Goal: Task Accomplishment & Management: Use online tool/utility

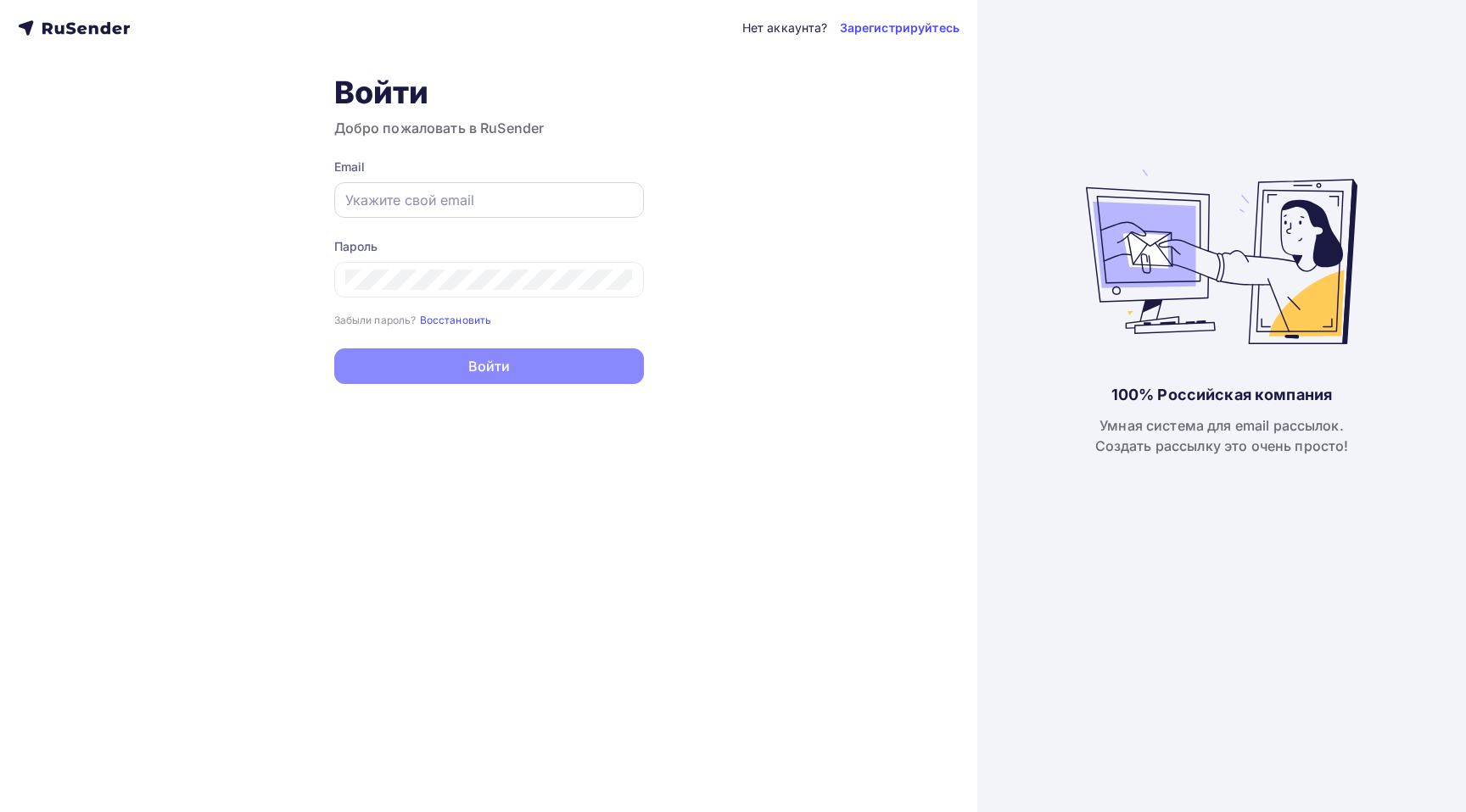
click at [437, 200] on input "text" at bounding box center [489, 200] width 288 height 20
type input "[EMAIL_ADDRESS][DOMAIN_NAME]"
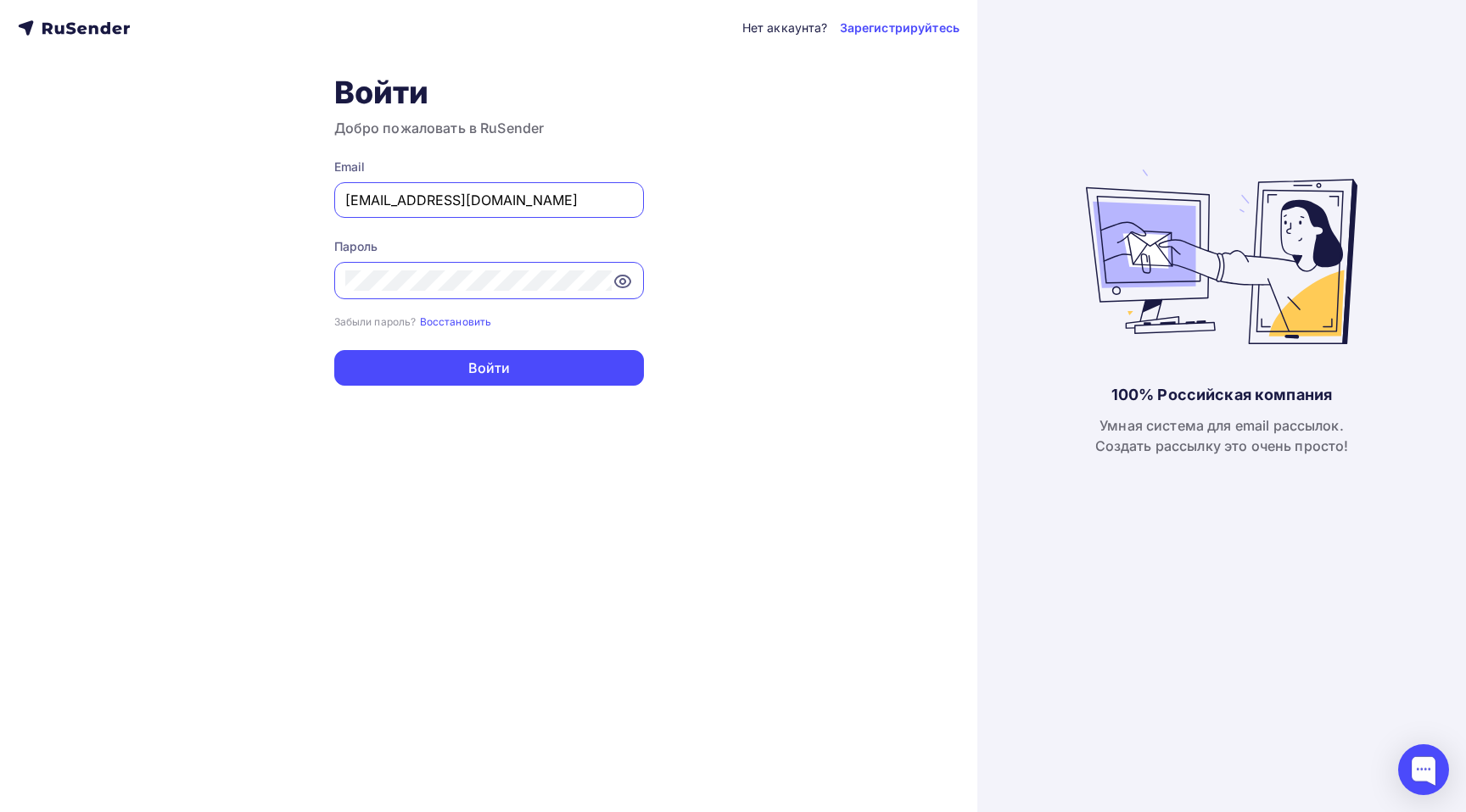
click at [334, 350] on button "Войти" at bounding box center [489, 368] width 309 height 36
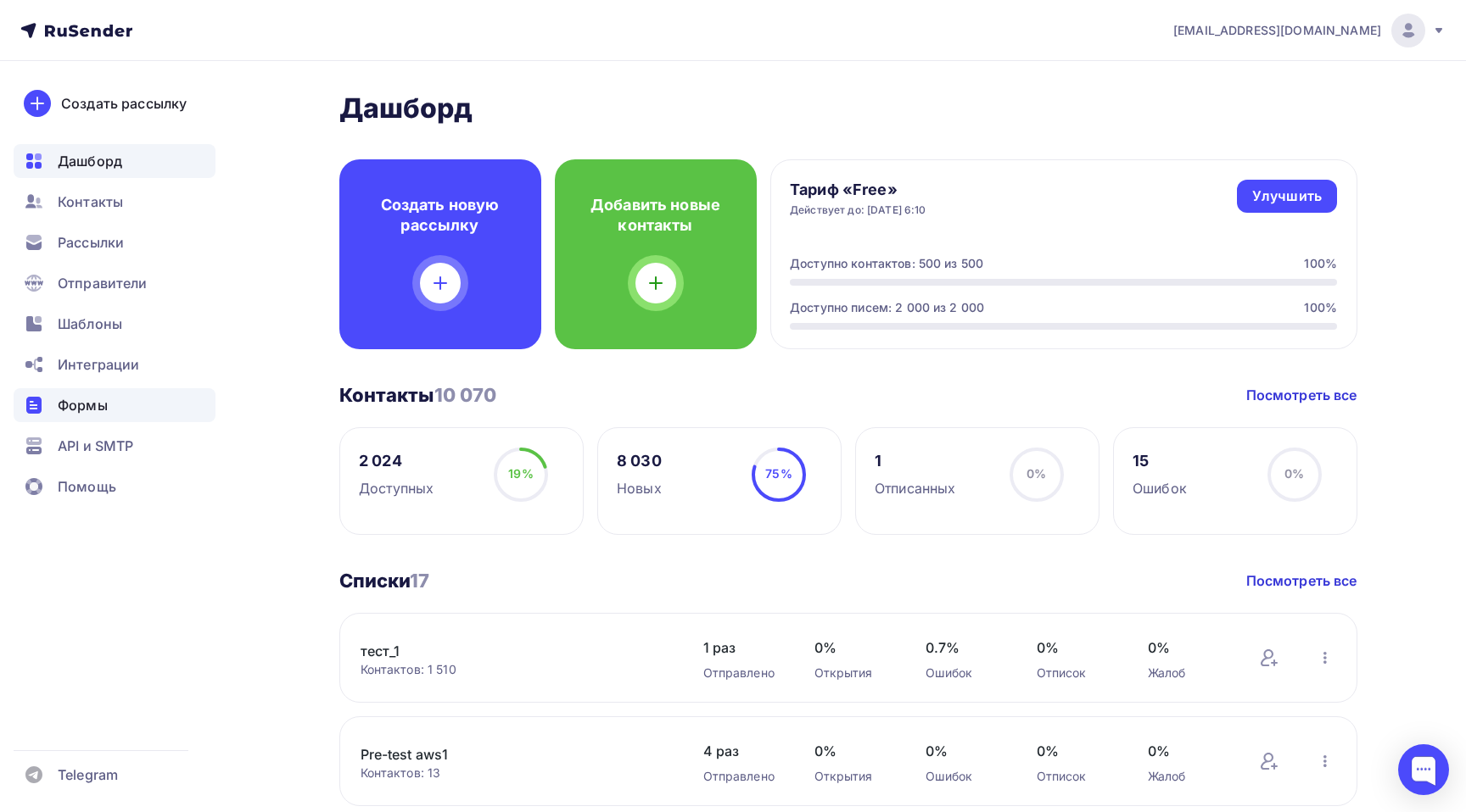
click at [120, 412] on div "Формы" at bounding box center [114, 406] width 202 height 34
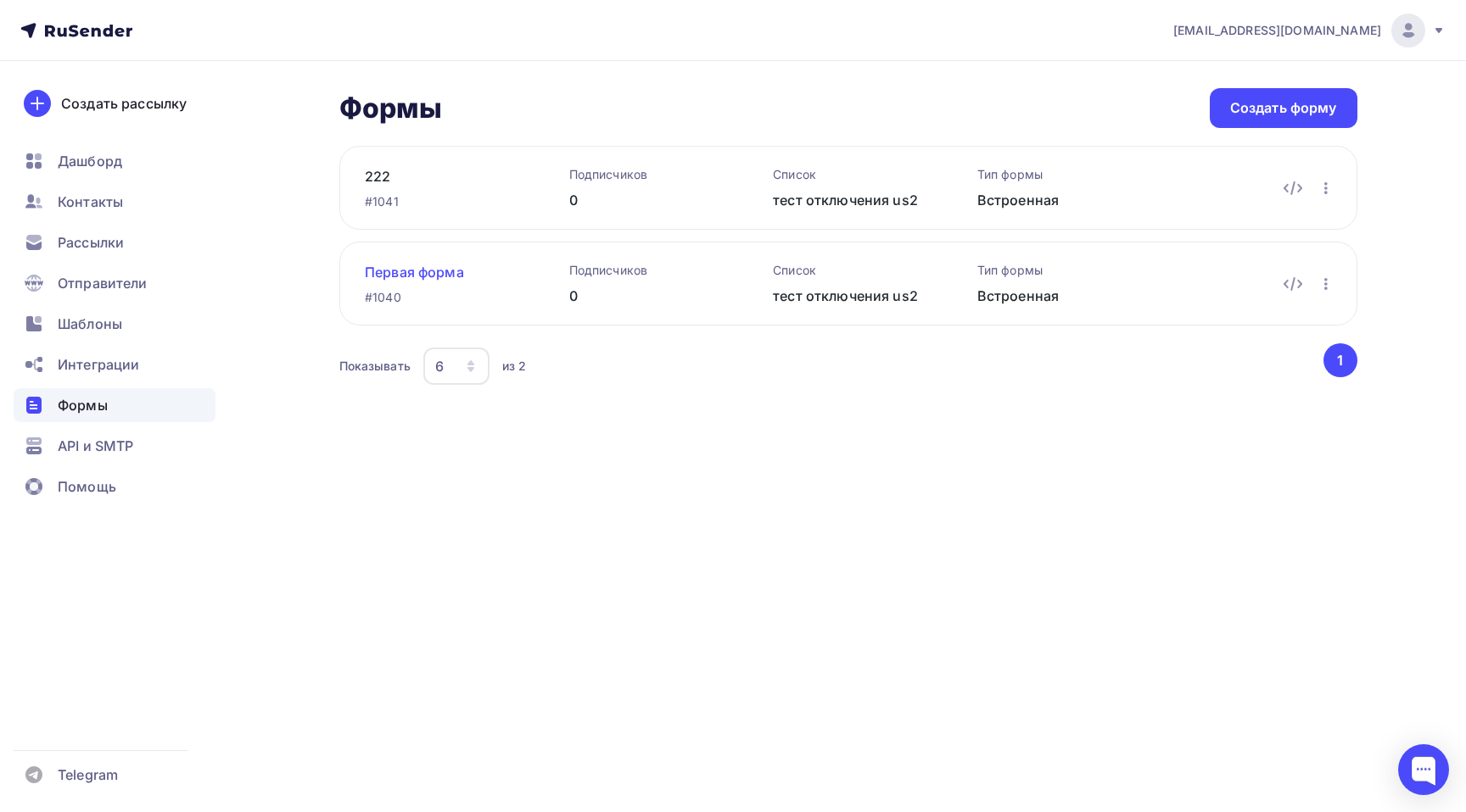
click at [426, 274] on link "Первая форма" at bounding box center [440, 272] width 150 height 20
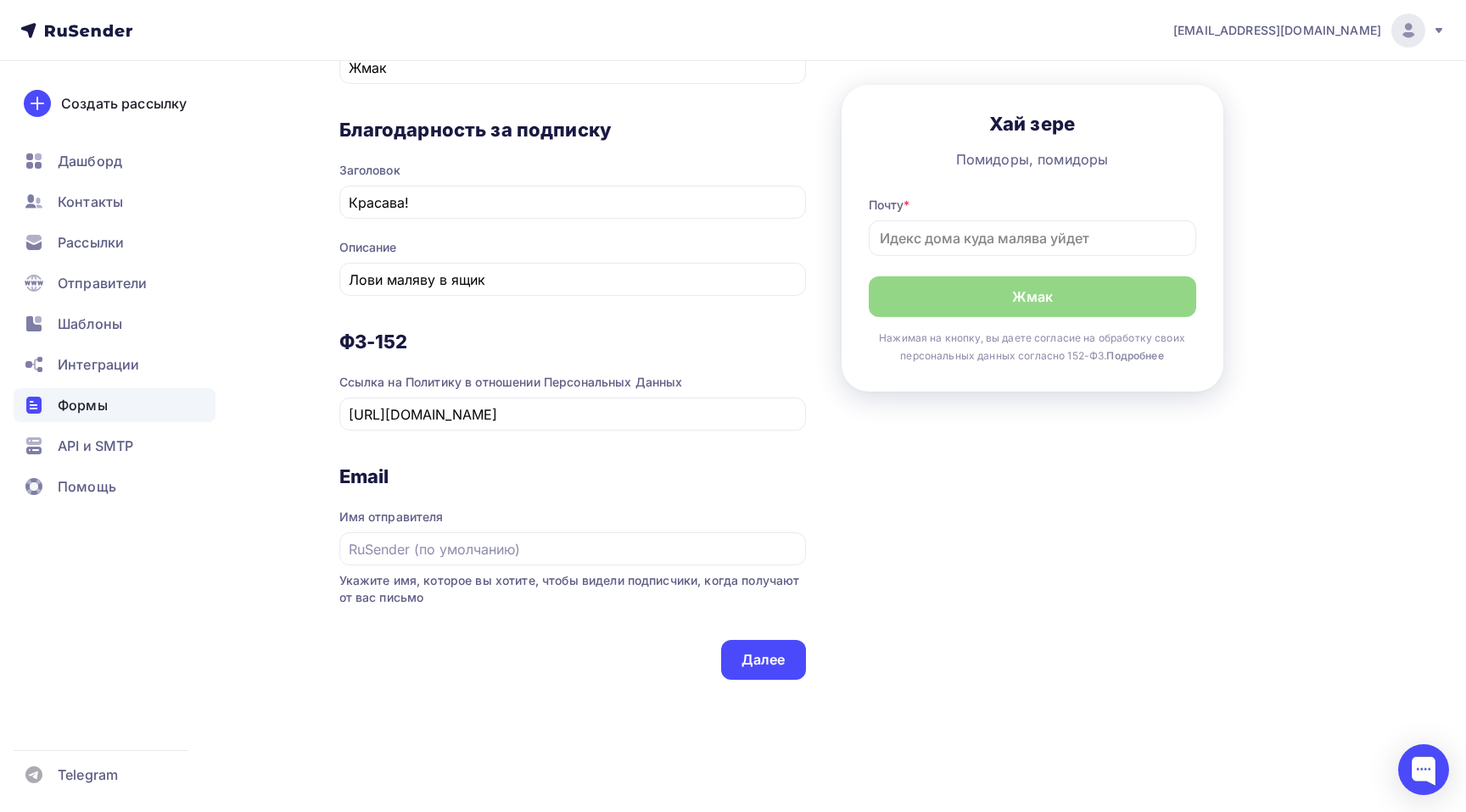
scroll to position [771, 0]
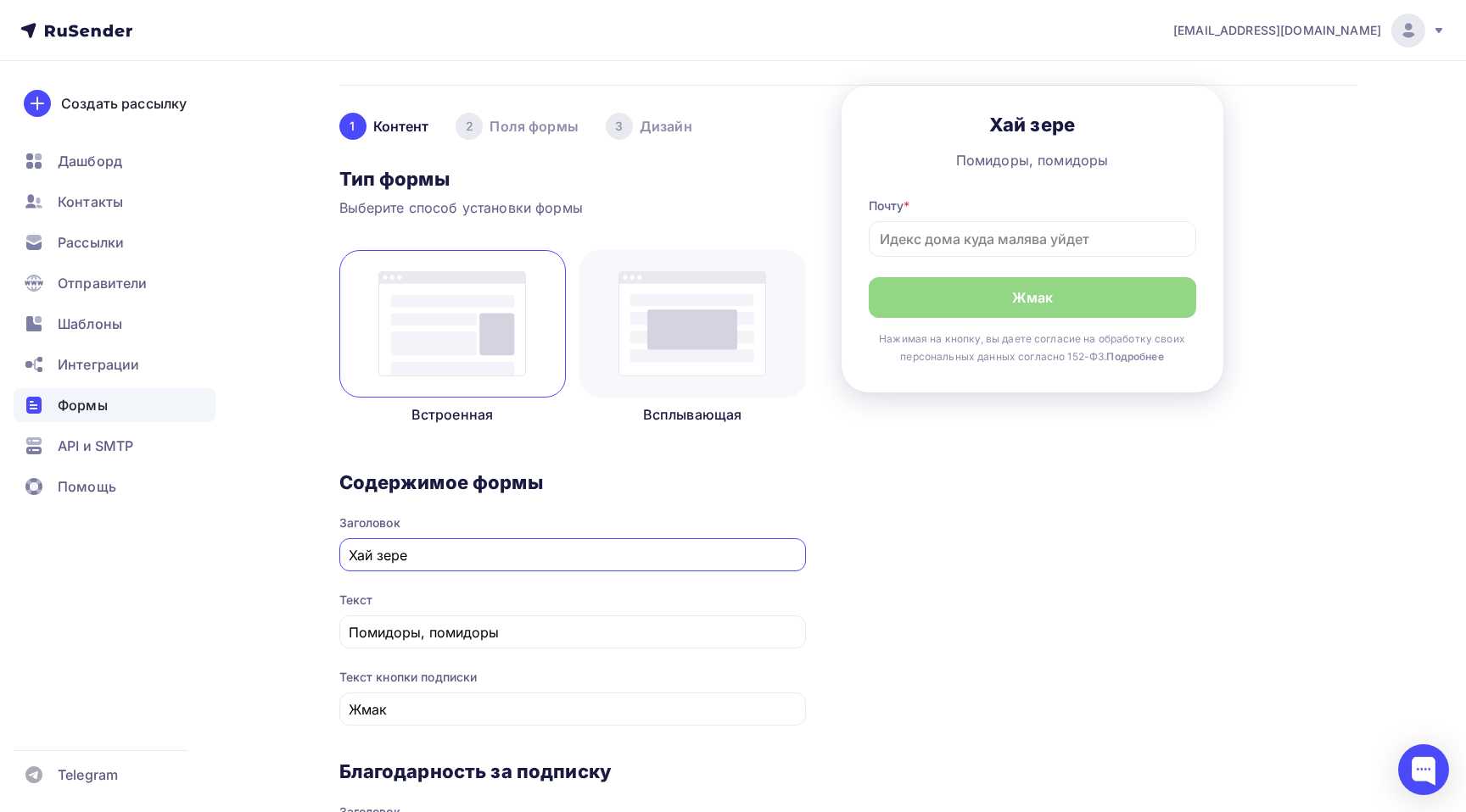
click at [508, 126] on div "2 Поля формы" at bounding box center [516, 126] width 122 height 27
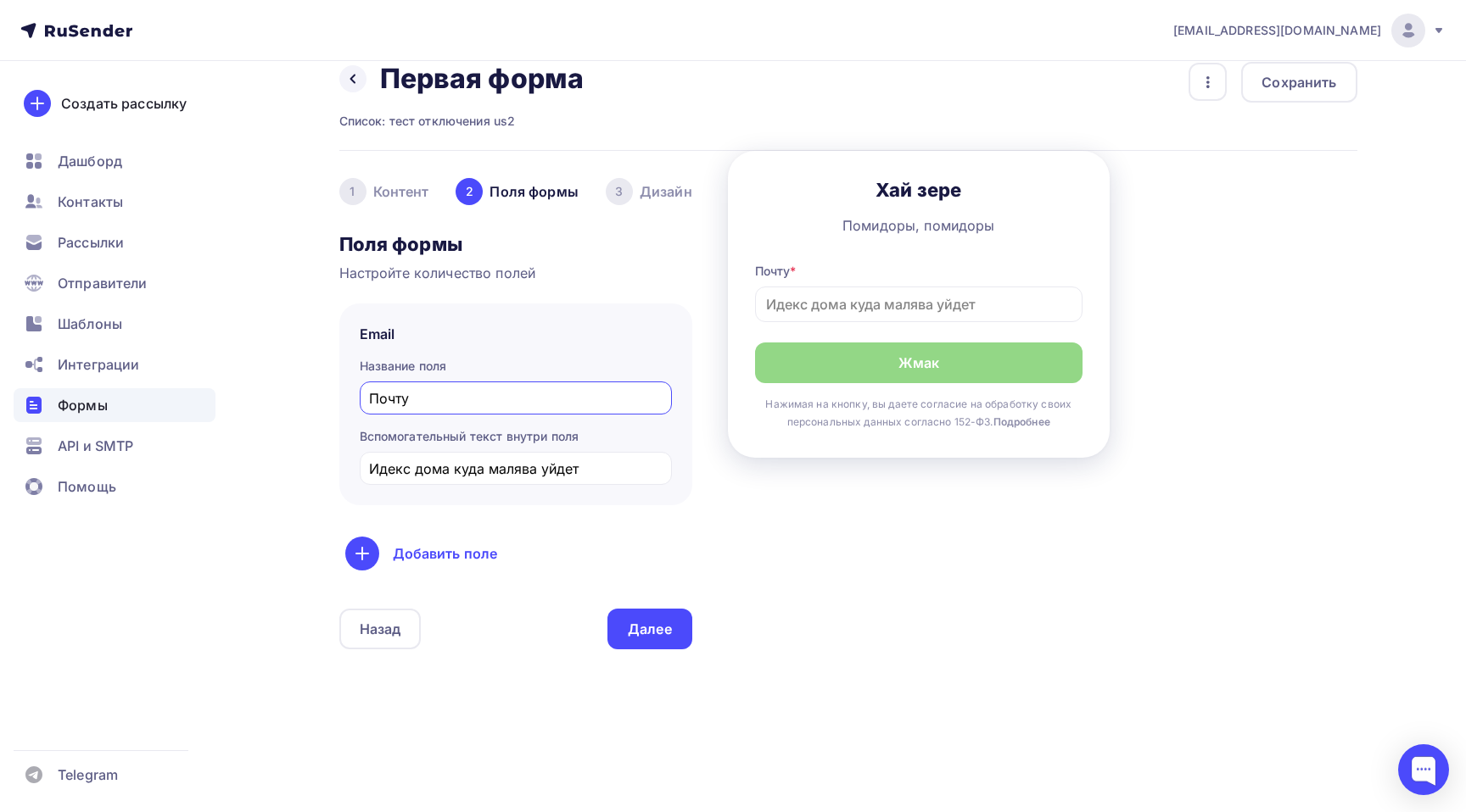
click at [646, 195] on div "3 [GEOGRAPHIC_DATA]" at bounding box center [648, 192] width 86 height 27
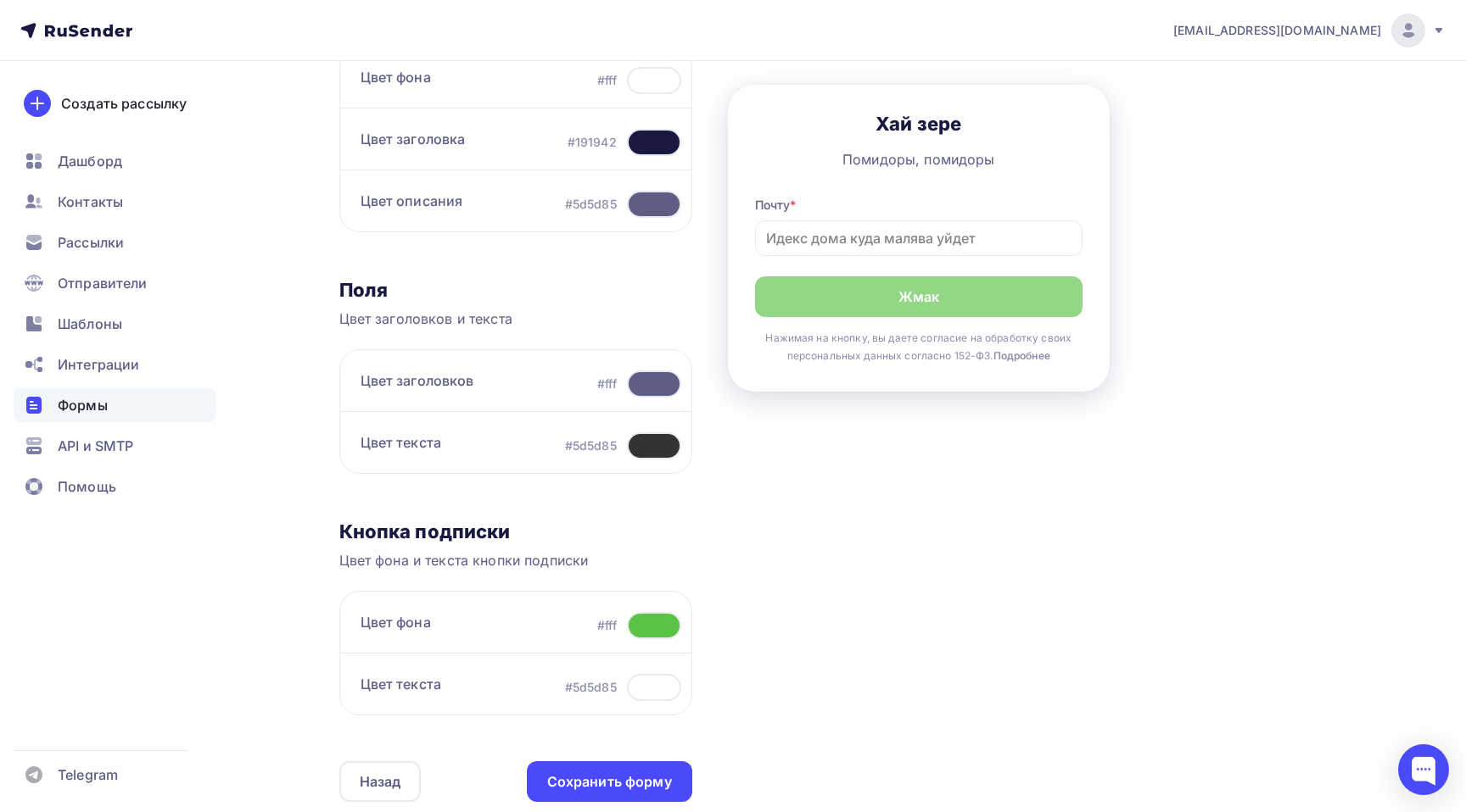
scroll to position [248, 0]
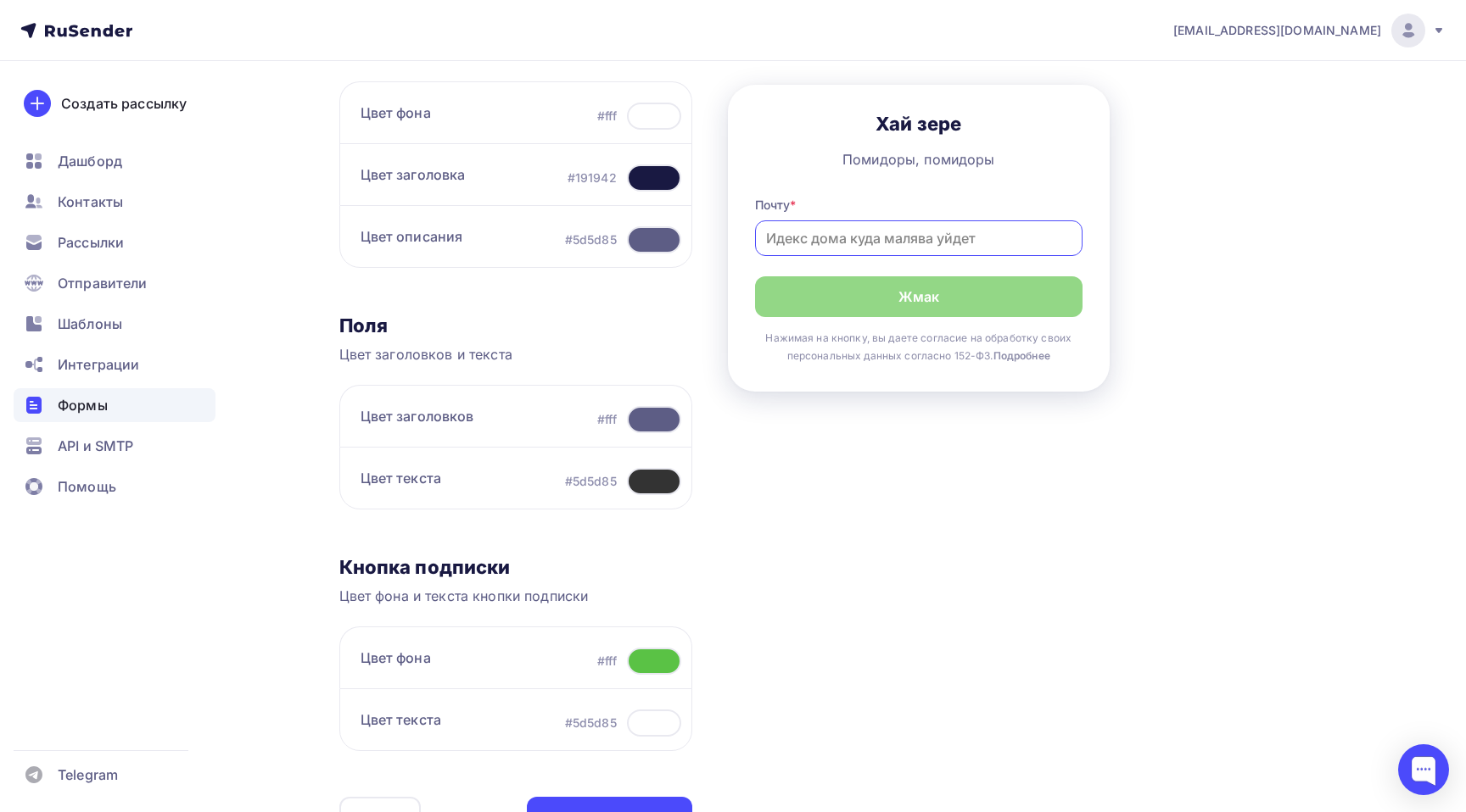
click at [874, 239] on input at bounding box center [918, 238] width 327 height 36
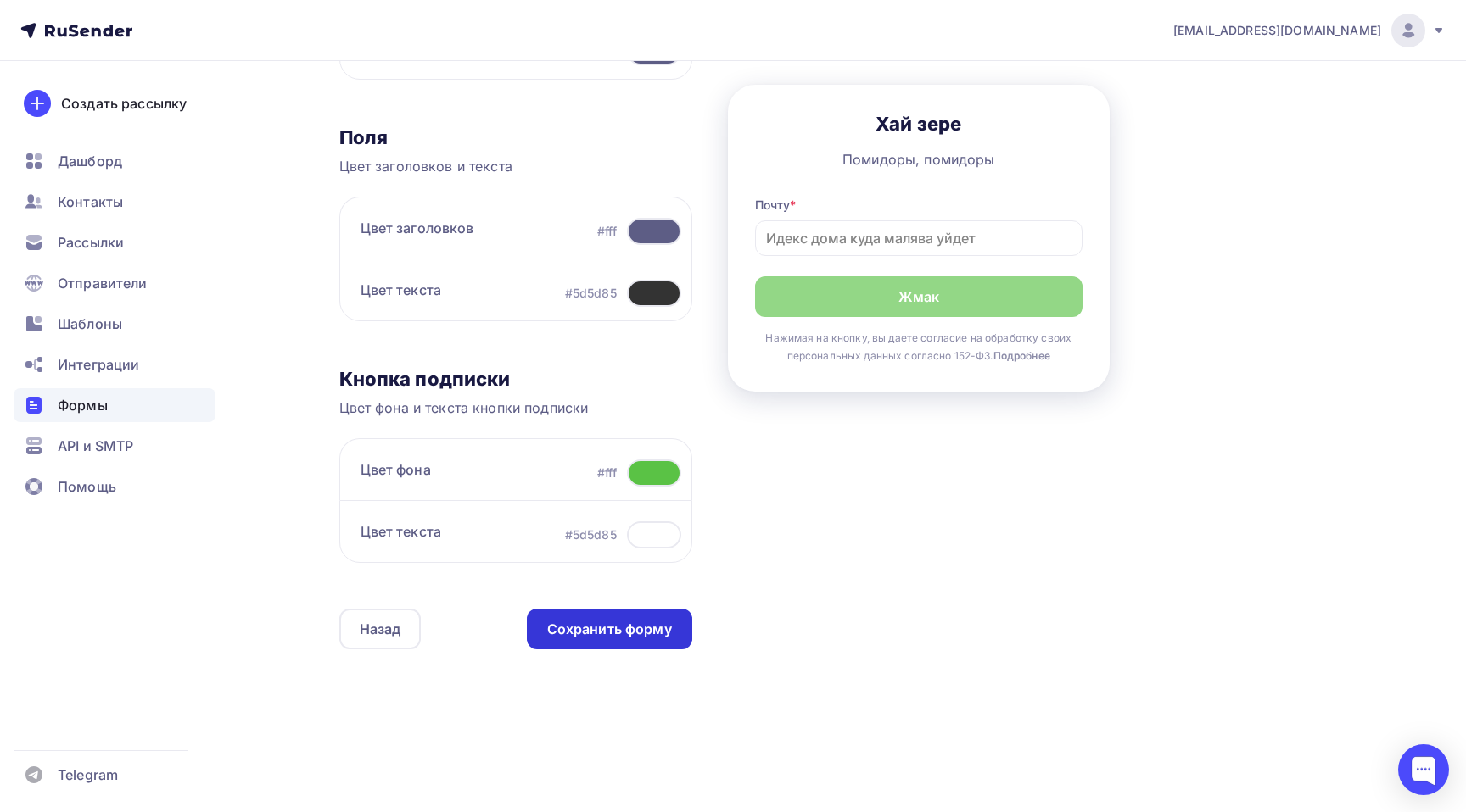
click at [608, 633] on div "Сохранить форму" at bounding box center [610, 629] width 125 height 20
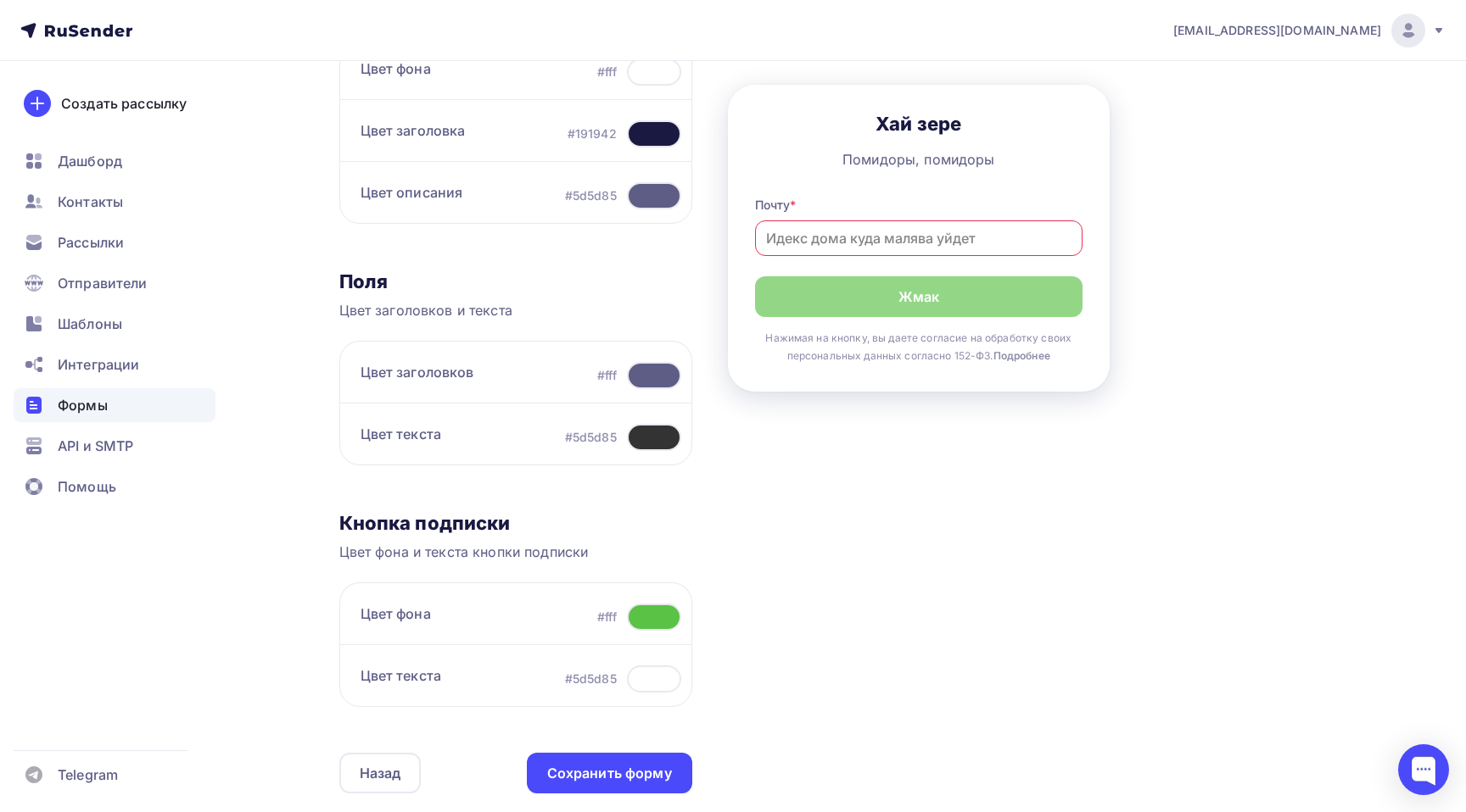
scroll to position [199, 0]
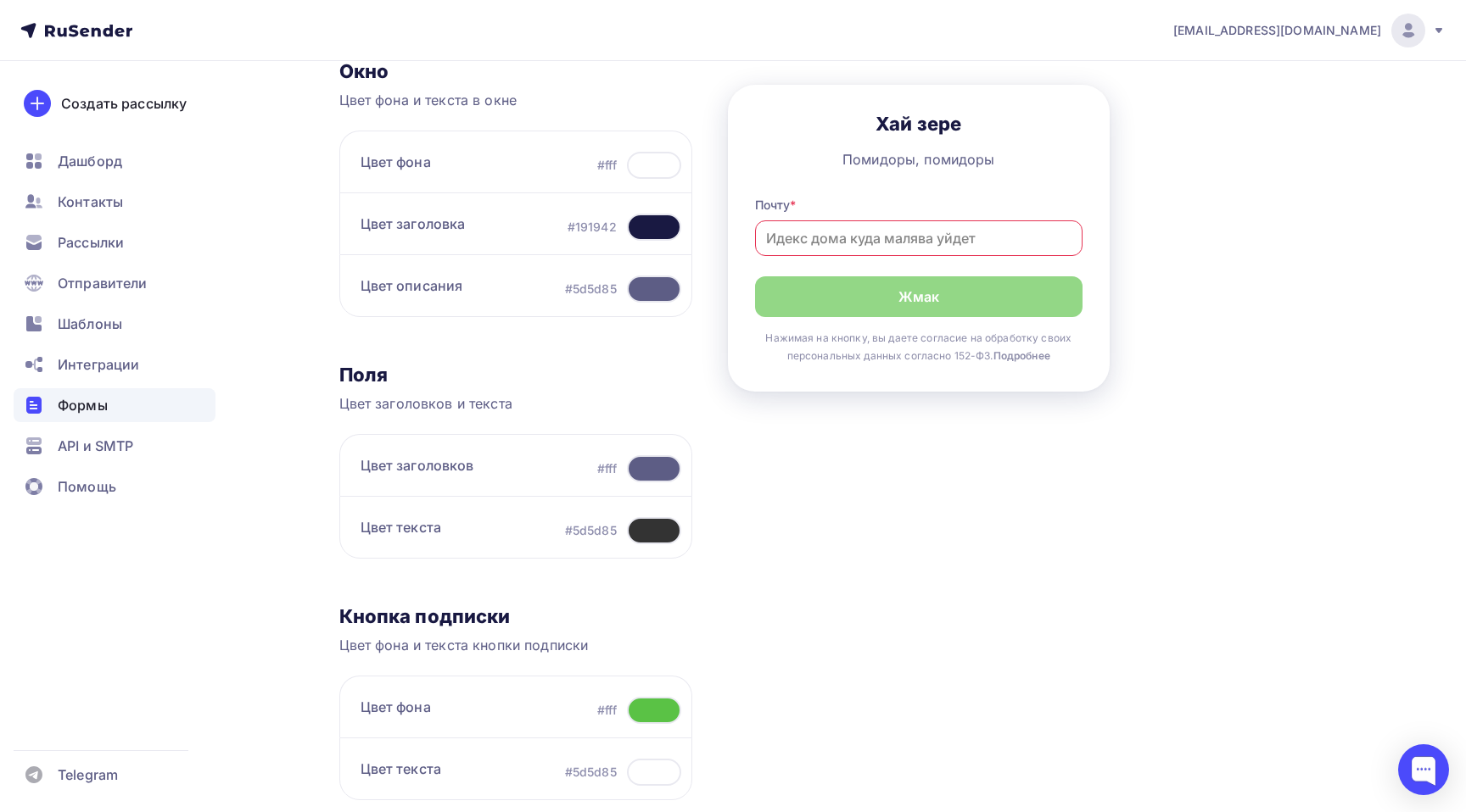
click at [871, 239] on input at bounding box center [918, 238] width 327 height 36
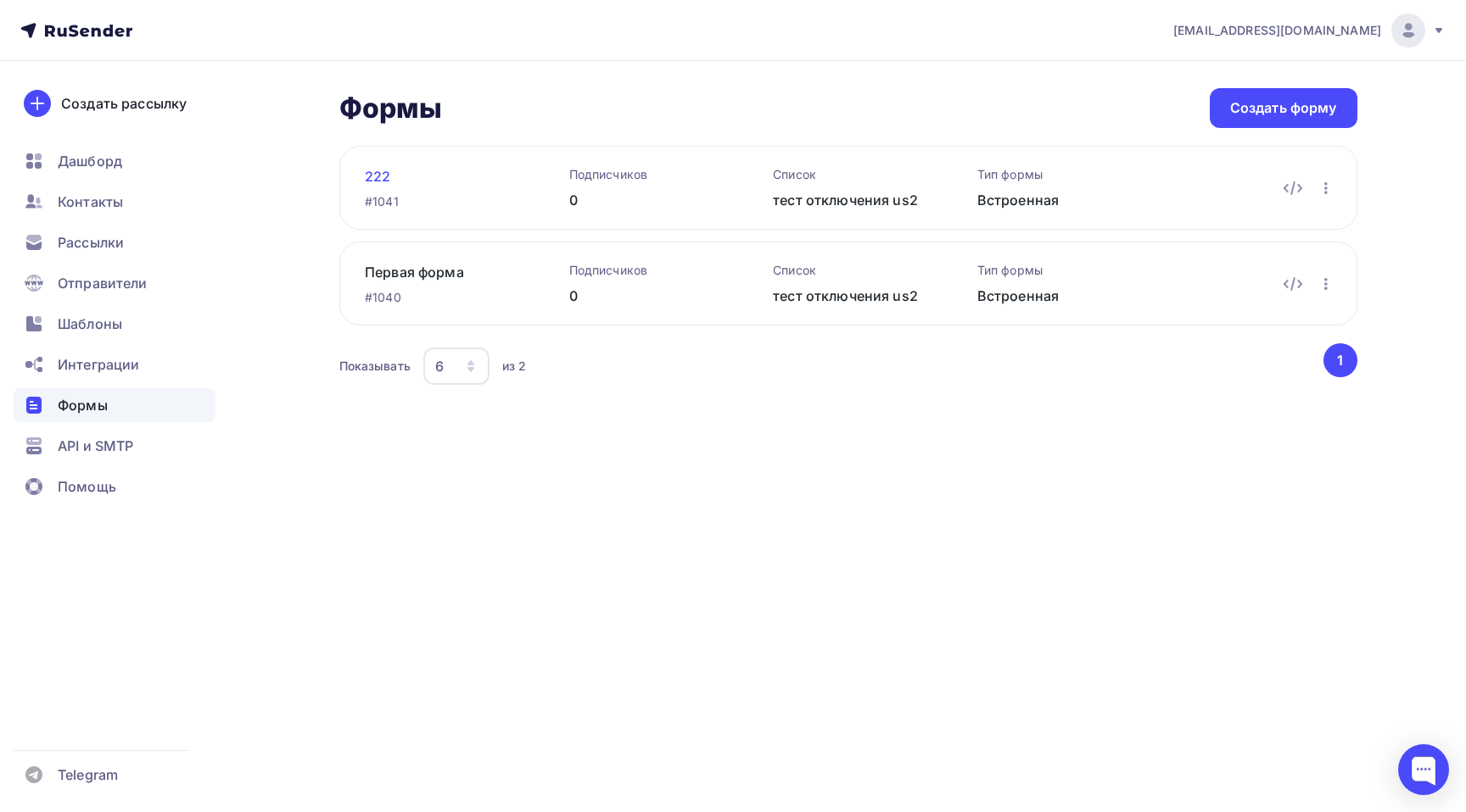
click at [373, 177] on link "222" at bounding box center [440, 177] width 150 height 20
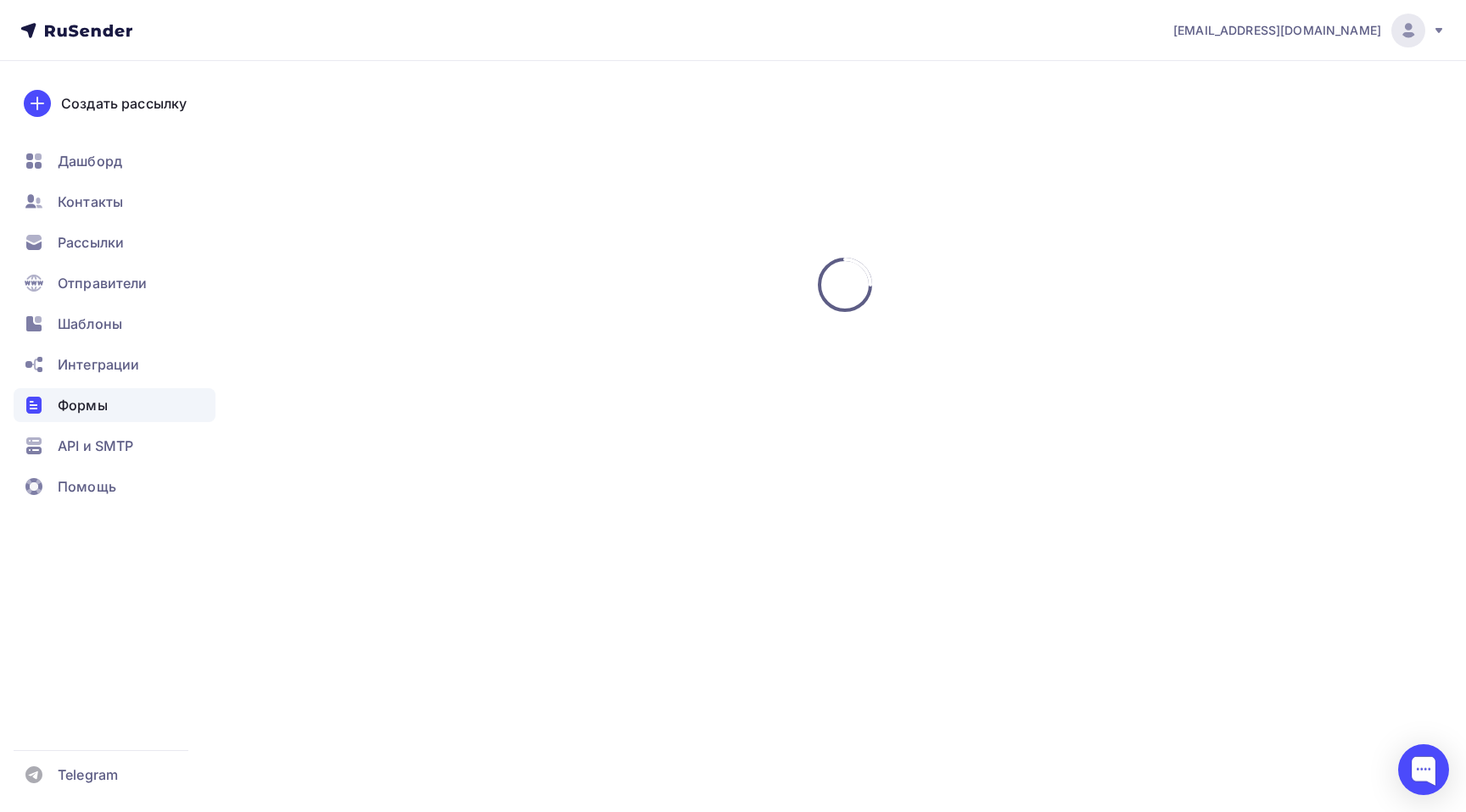
click at [79, 407] on span "Формы" at bounding box center [83, 406] width 50 height 20
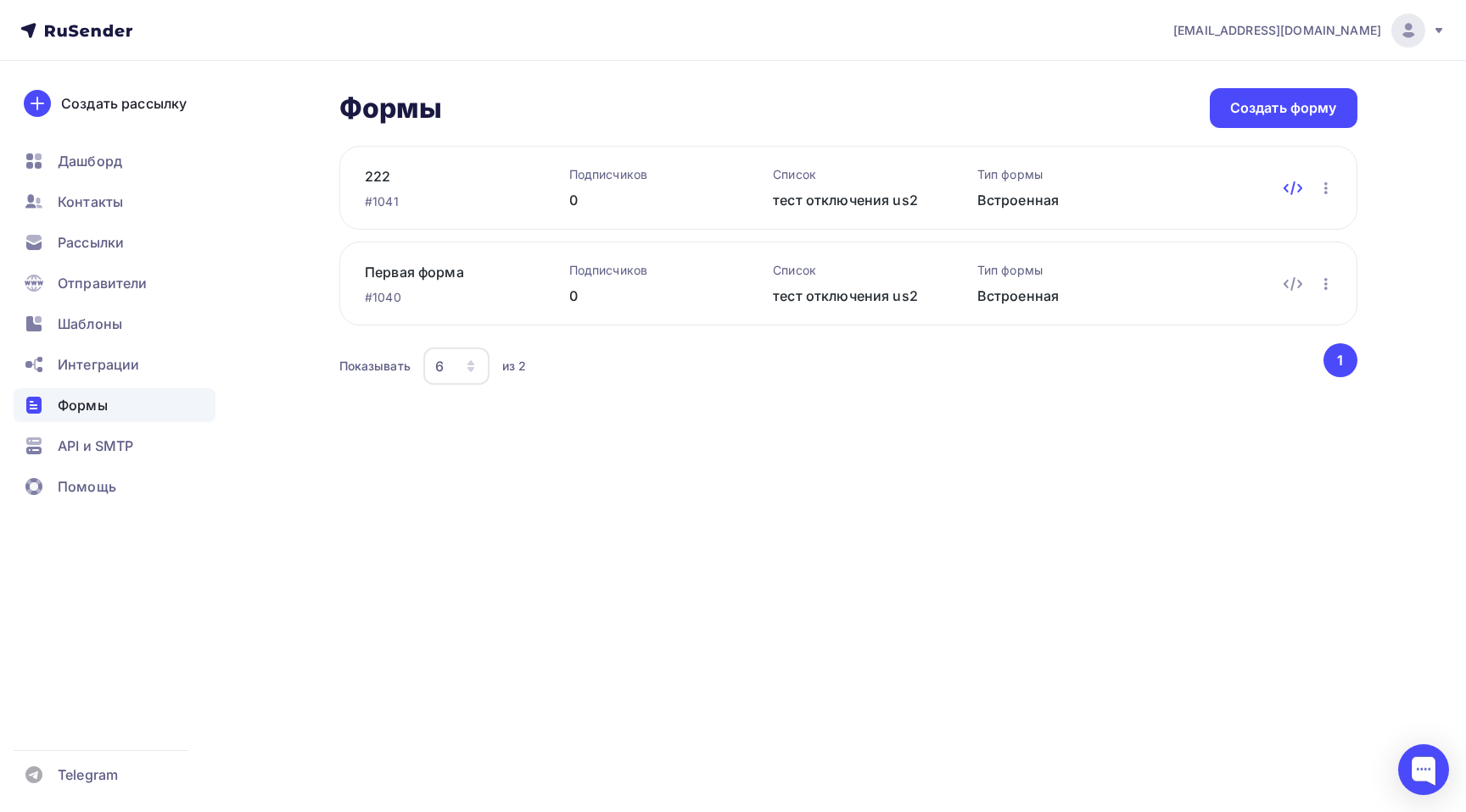
click at [1293, 187] on icon at bounding box center [1293, 189] width 3 height 12
click at [1296, 190] on icon at bounding box center [1293, 189] width 21 height 20
click at [1301, 187] on icon at bounding box center [1300, 188] width 3 height 7
click at [1301, 187] on div "Формы Формы Создать форму 222 #1041 Подписчиков 0 Список тест отключения us2 Ти…" at bounding box center [848, 238] width 1018 height 301
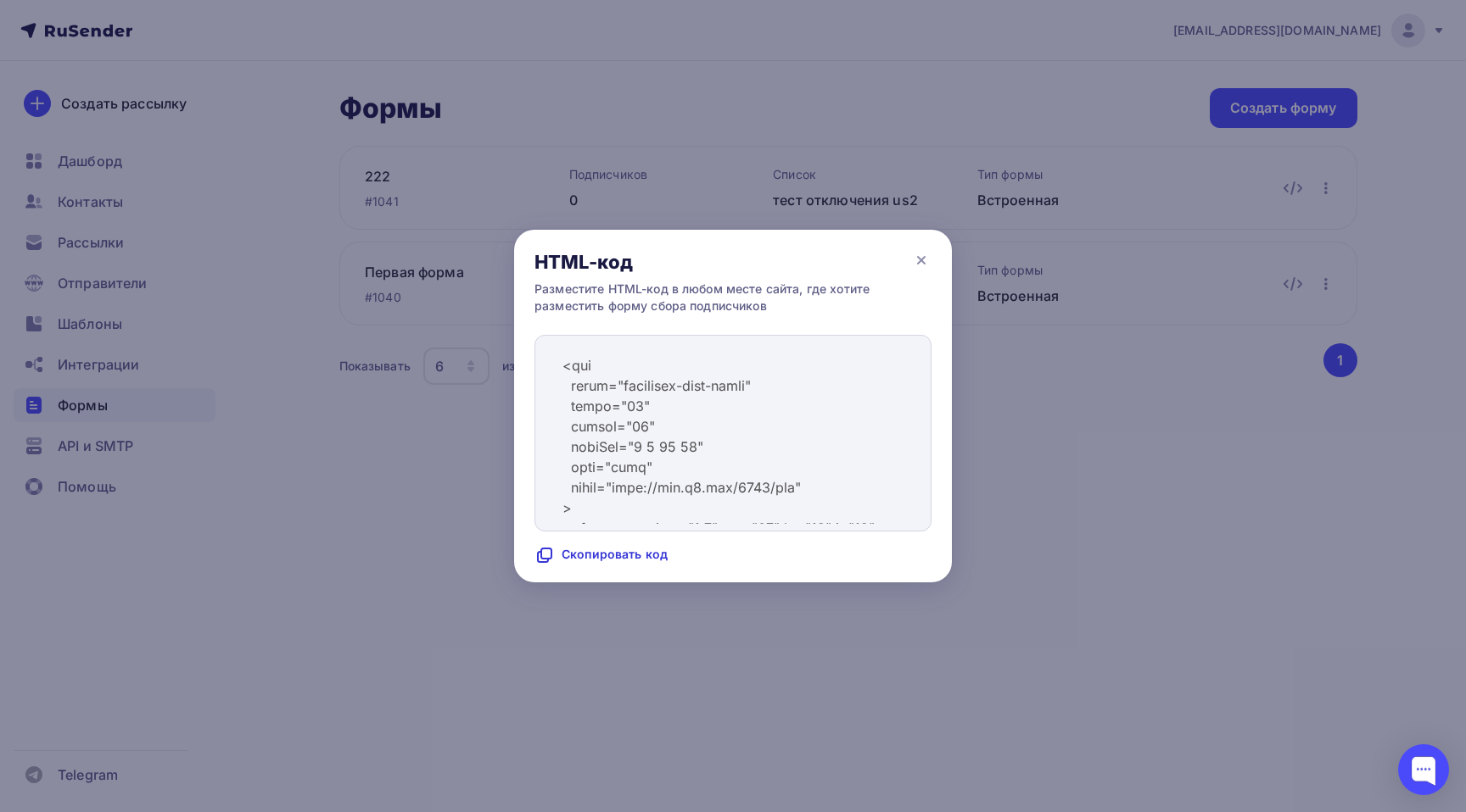
scroll to position [10850, 0]
click at [925, 257] on icon at bounding box center [922, 260] width 7 height 7
